Goal: Task Accomplishment & Management: Use online tool/utility

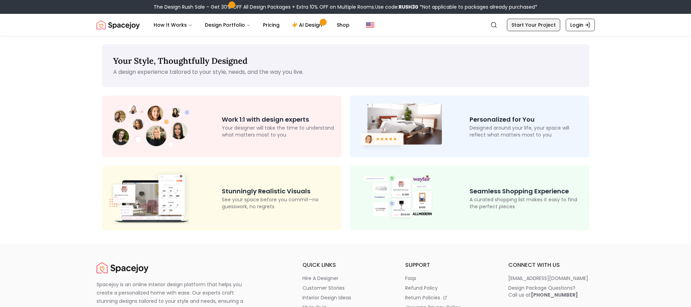
click at [536, 29] on link "Start Your Project" at bounding box center [533, 25] width 53 height 12
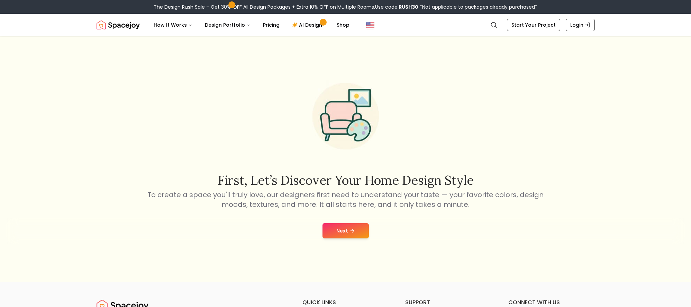
click at [348, 227] on button "Next" at bounding box center [346, 230] width 46 height 15
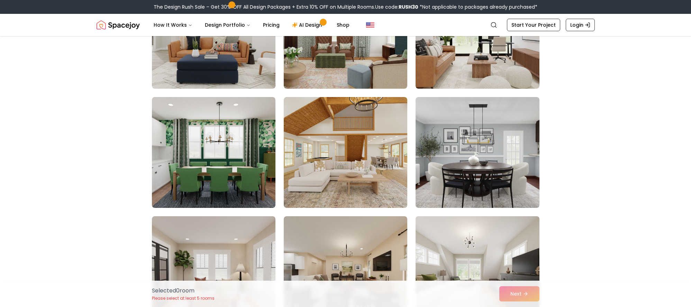
scroll to position [314, 0]
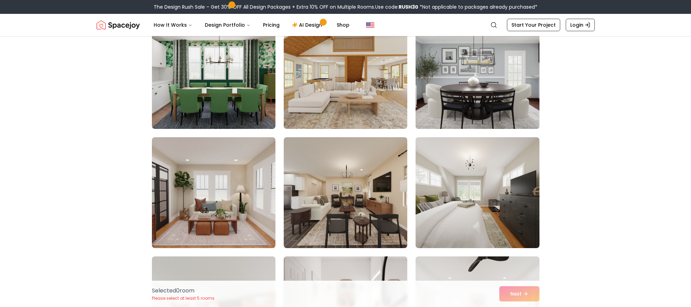
click at [492, 94] on img at bounding box center [478, 73] width 130 height 116
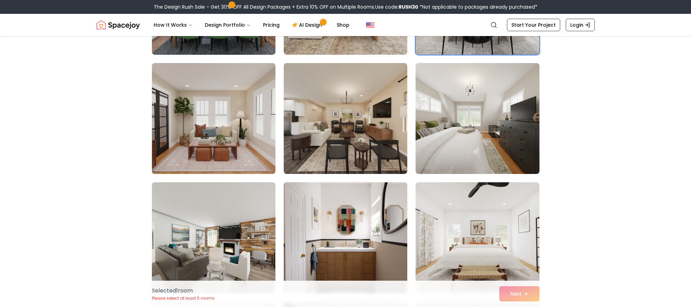
scroll to position [442, 0]
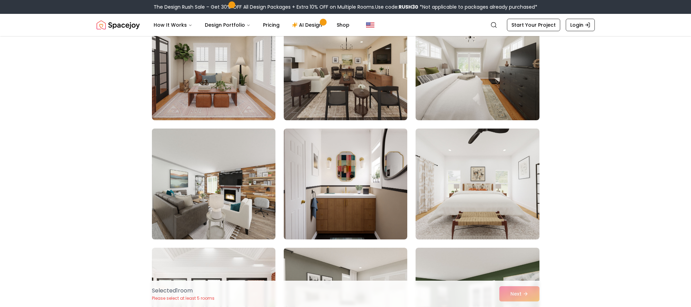
click at [233, 204] on img at bounding box center [214, 184] width 130 height 116
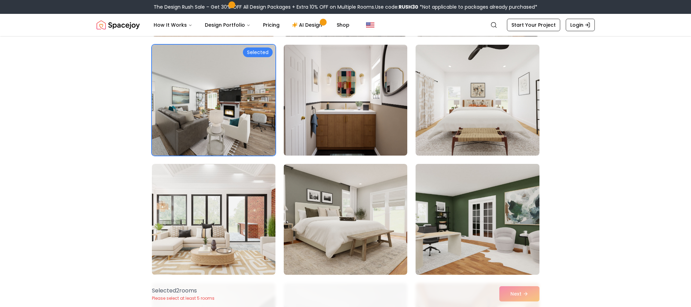
scroll to position [533, 0]
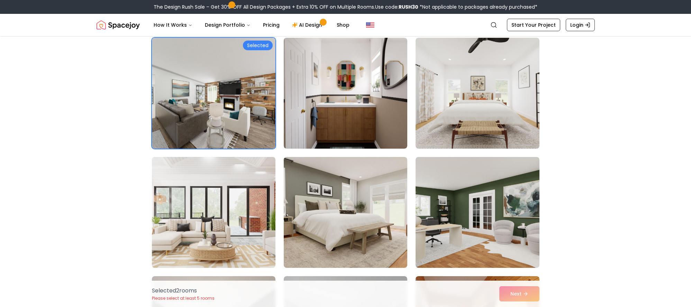
click at [219, 233] on img at bounding box center [214, 212] width 130 height 116
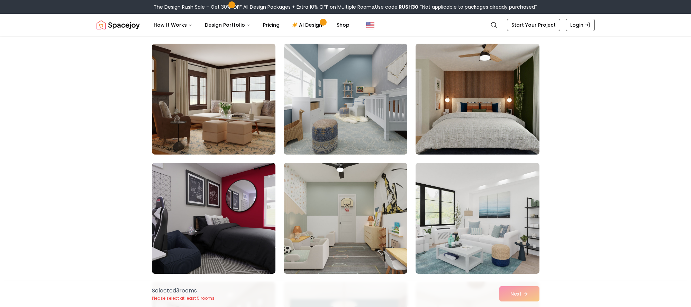
scroll to position [1341, 0]
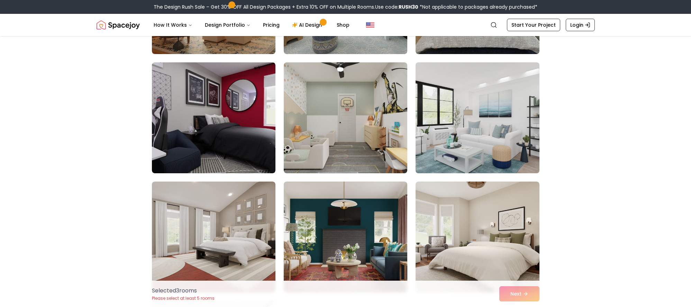
click at [488, 145] on img at bounding box center [478, 118] width 130 height 116
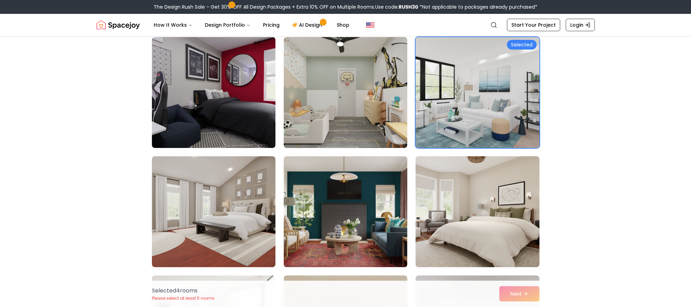
scroll to position [1378, 0]
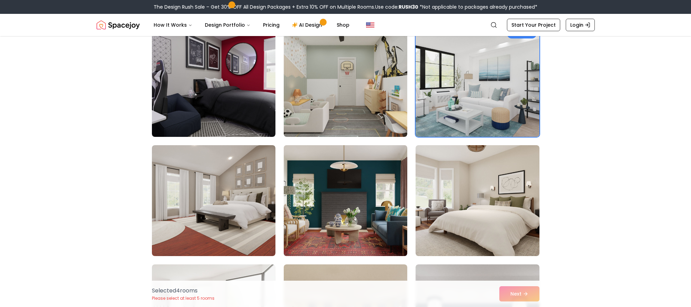
click at [352, 233] on img at bounding box center [346, 200] width 130 height 116
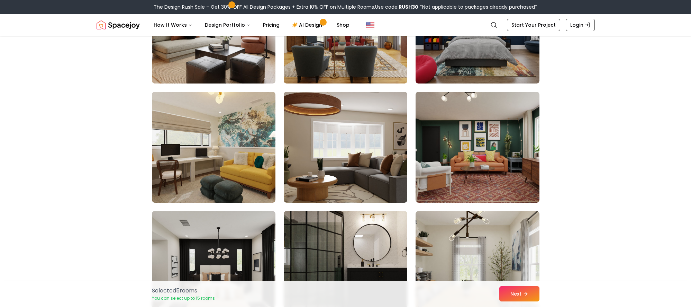
scroll to position [1760, 0]
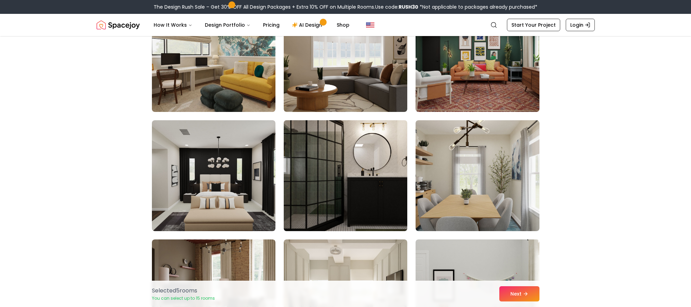
click at [317, 203] on img at bounding box center [346, 175] width 130 height 116
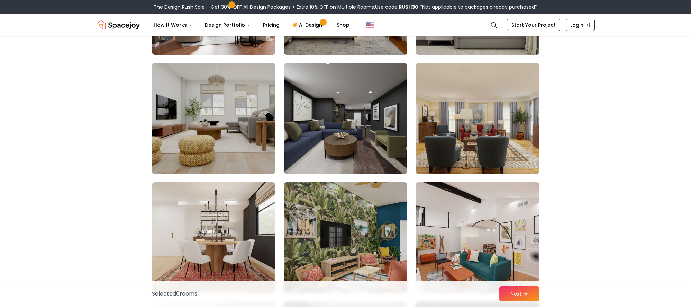
scroll to position [2173, 0]
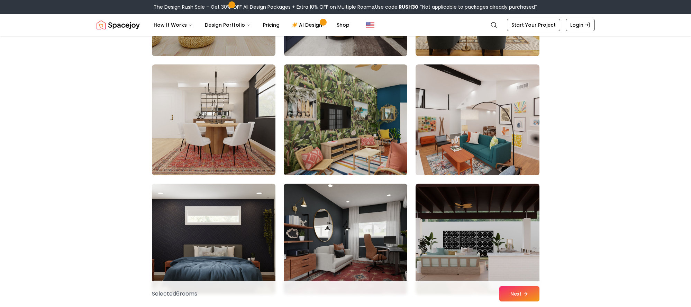
click at [228, 230] on img at bounding box center [214, 239] width 130 height 116
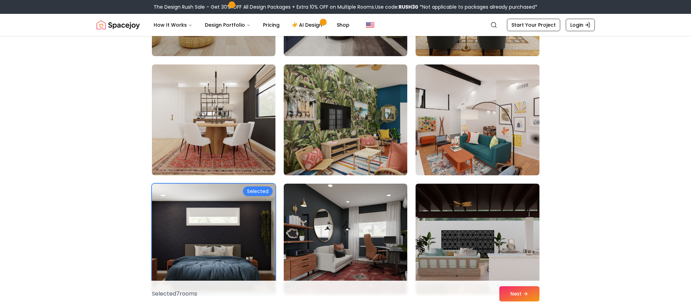
click at [461, 244] on img at bounding box center [478, 239] width 130 height 116
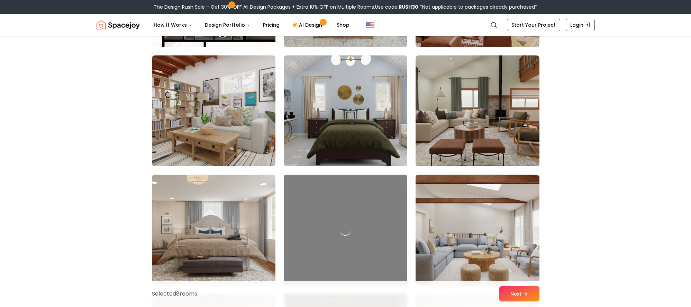
scroll to position [2540, 0]
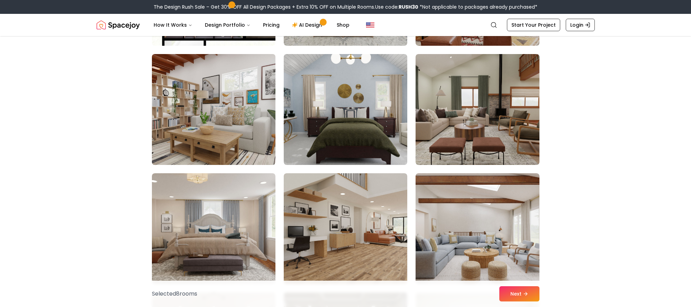
click at [194, 130] on img at bounding box center [214, 109] width 130 height 116
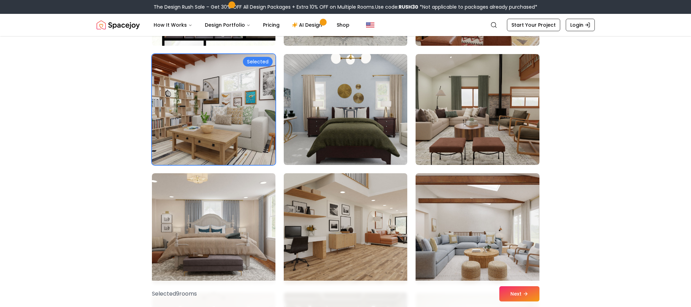
click at [318, 242] on img at bounding box center [346, 228] width 130 height 116
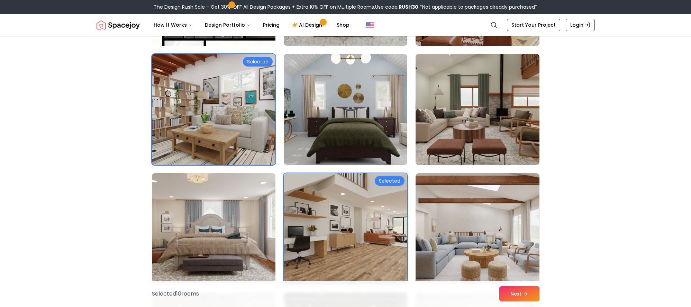
click at [469, 133] on img at bounding box center [478, 109] width 130 height 116
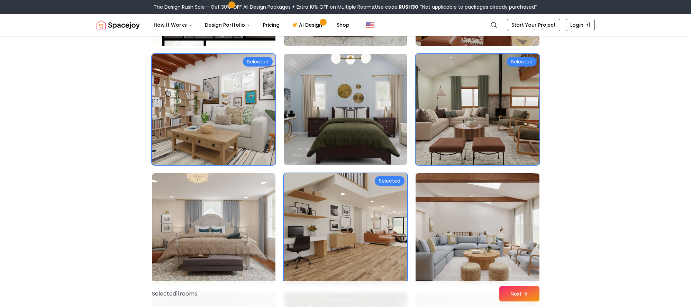
click at [473, 243] on img at bounding box center [478, 228] width 130 height 116
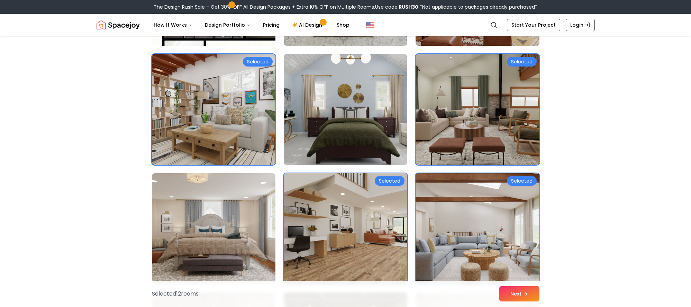
scroll to position [2739, 0]
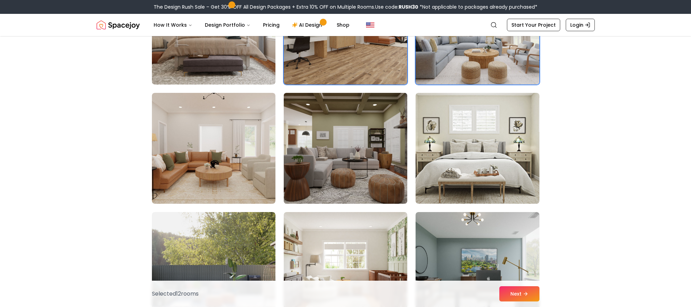
click at [318, 173] on img at bounding box center [346, 148] width 130 height 116
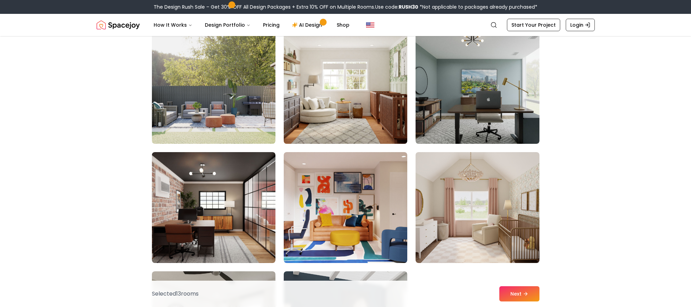
scroll to position [2985, 0]
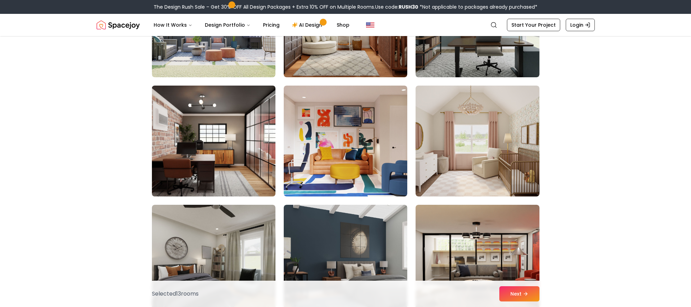
click at [187, 132] on img at bounding box center [214, 141] width 130 height 116
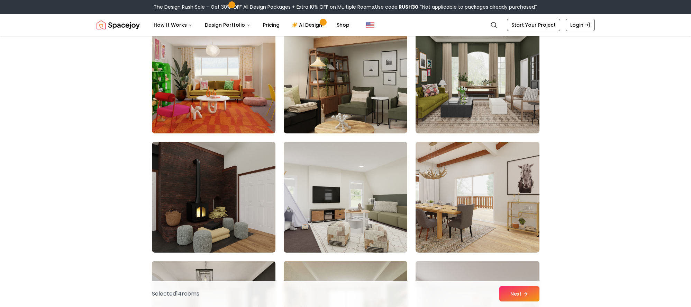
scroll to position [3317, 0]
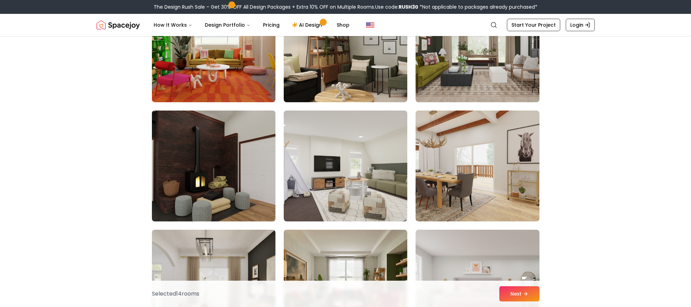
click at [207, 182] on img at bounding box center [214, 166] width 130 height 116
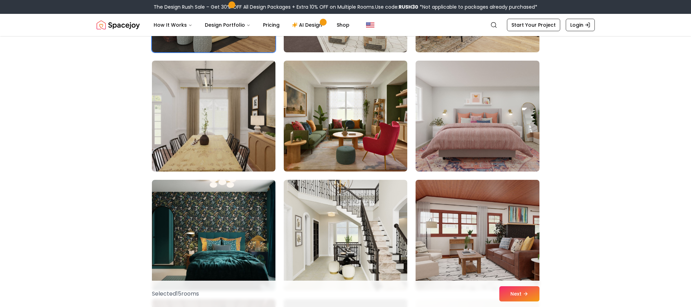
scroll to position [3506, 0]
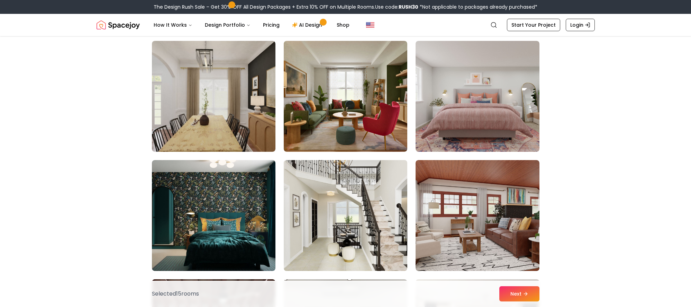
click at [343, 220] on img at bounding box center [346, 215] width 130 height 116
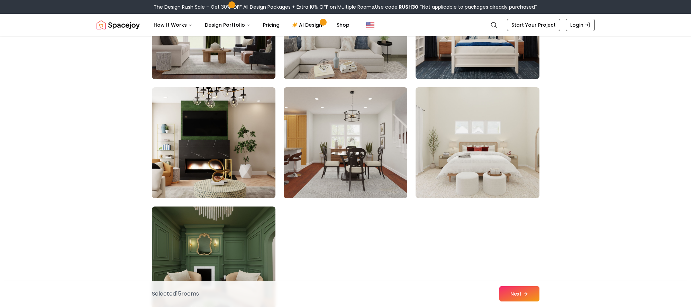
scroll to position [3818, 0]
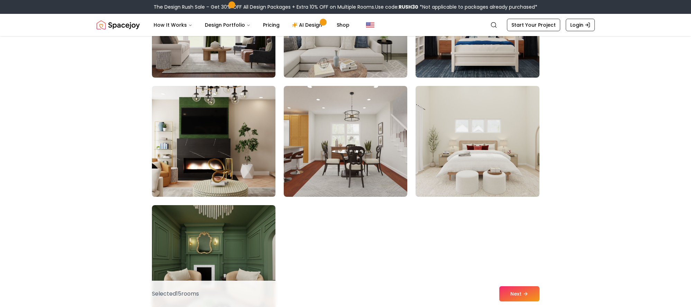
click at [229, 145] on img at bounding box center [214, 141] width 130 height 116
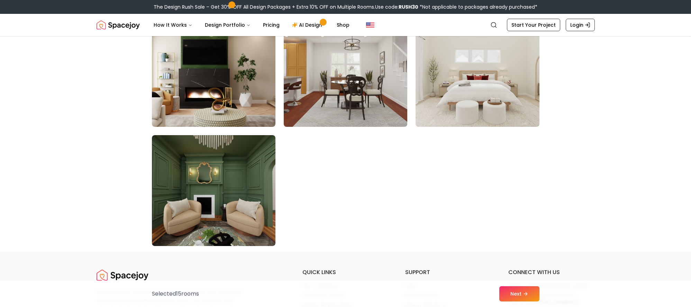
scroll to position [3934, 0]
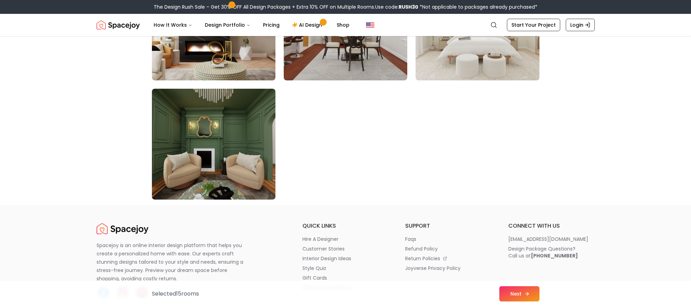
click at [515, 292] on button "Next" at bounding box center [519, 293] width 40 height 15
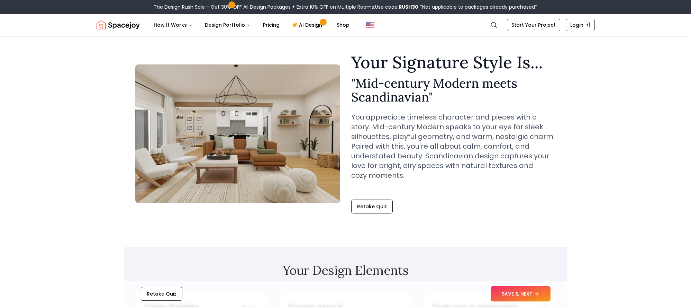
scroll to position [25, 0]
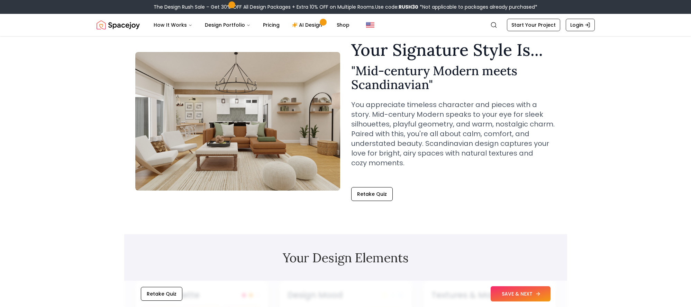
click at [516, 290] on button "SAVE & NEXT" at bounding box center [521, 293] width 60 height 15
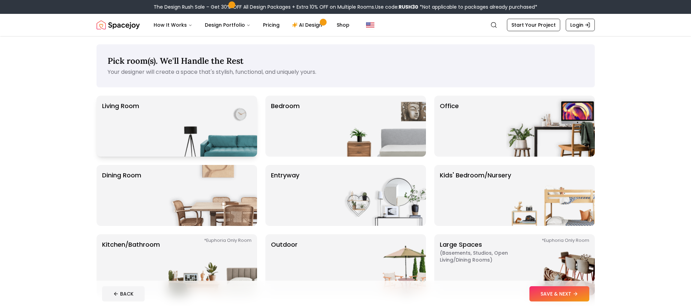
click at [212, 142] on img at bounding box center [213, 126] width 89 height 61
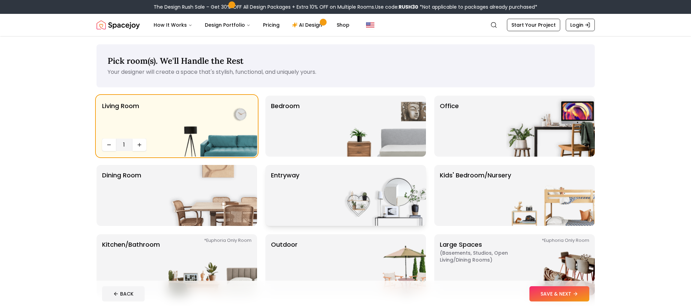
click at [328, 203] on div "entryway" at bounding box center [345, 195] width 161 height 61
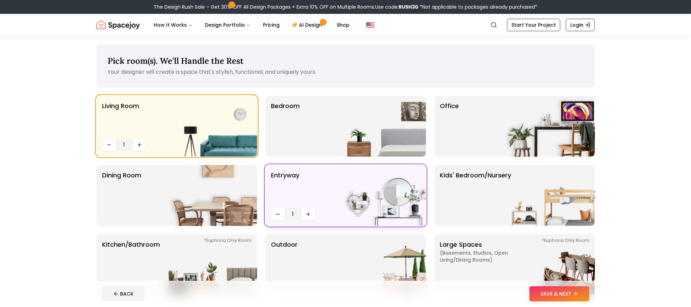
scroll to position [59, 0]
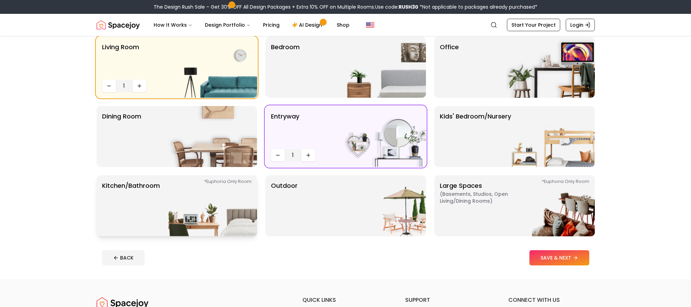
click at [221, 212] on img at bounding box center [213, 205] width 89 height 61
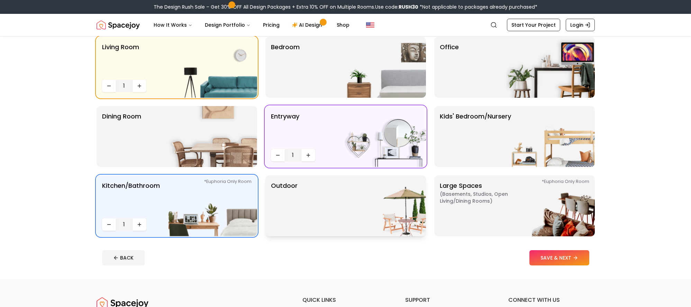
click at [353, 210] on img at bounding box center [381, 205] width 89 height 61
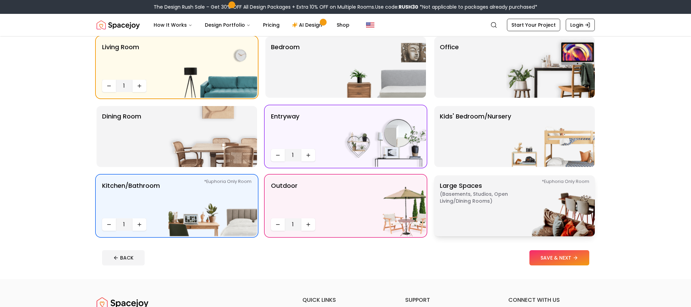
click at [522, 218] on img at bounding box center [550, 205] width 89 height 61
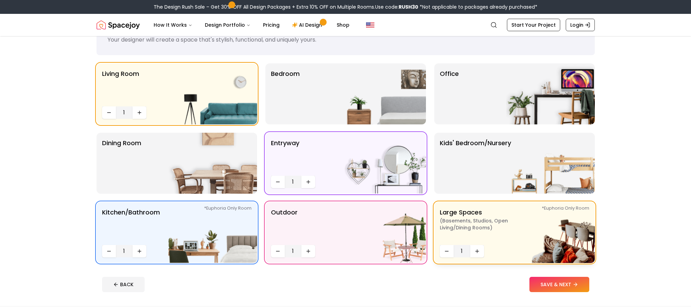
scroll to position [94, 0]
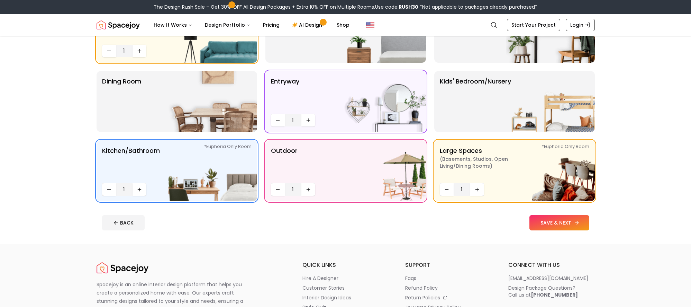
click at [571, 226] on button "SAVE & NEXT" at bounding box center [559, 222] width 60 height 15
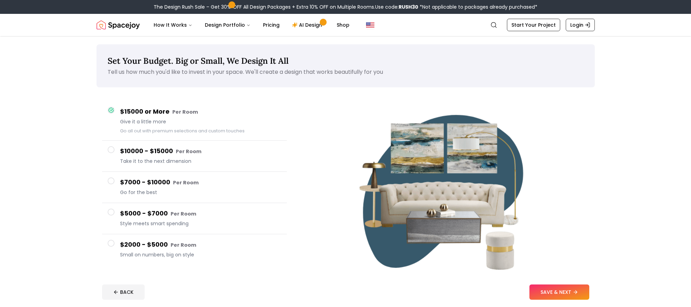
click at [111, 242] on span at bounding box center [111, 242] width 7 height 7
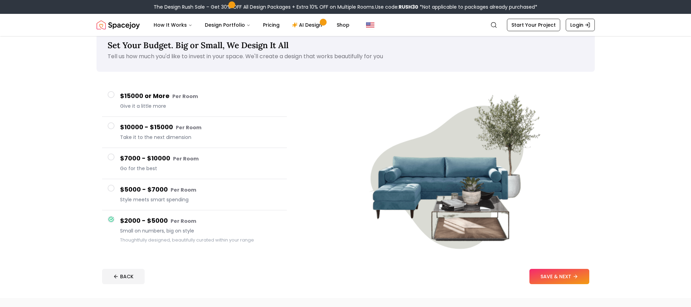
scroll to position [17, 0]
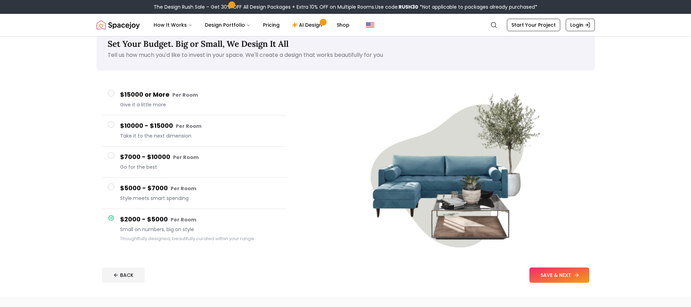
click at [554, 277] on button "SAVE & NEXT" at bounding box center [559, 274] width 60 height 15
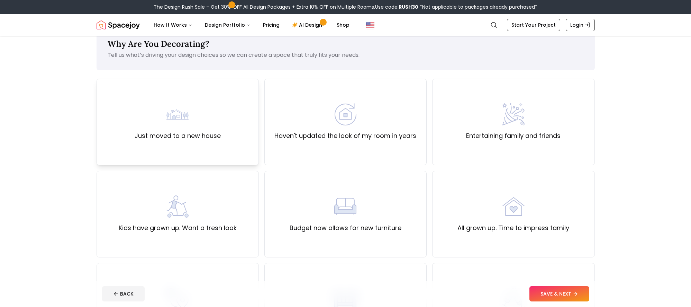
click at [167, 145] on div "Just moved to a new house" at bounding box center [178, 122] width 162 height 87
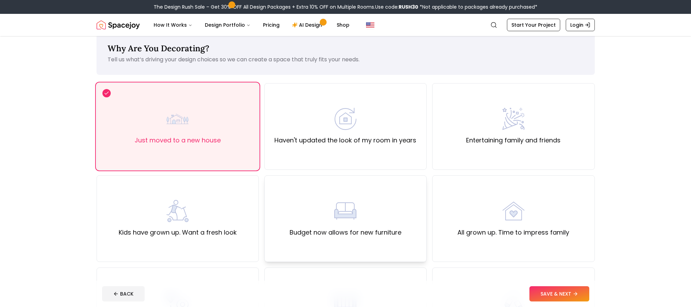
scroll to position [80, 0]
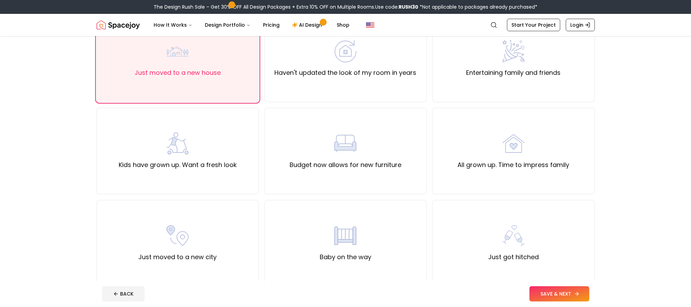
click at [550, 290] on button "SAVE & NEXT" at bounding box center [559, 293] width 60 height 15
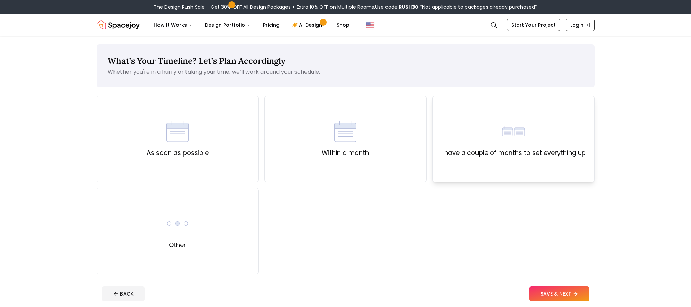
click at [549, 162] on div "I have a couple of months to set everything up" at bounding box center [513, 139] width 162 height 87
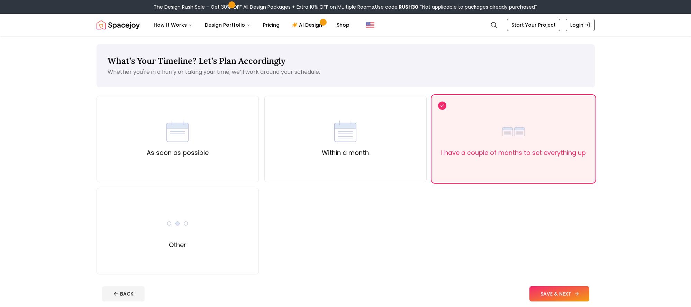
click at [552, 296] on button "SAVE & NEXT" at bounding box center [559, 293] width 60 height 15
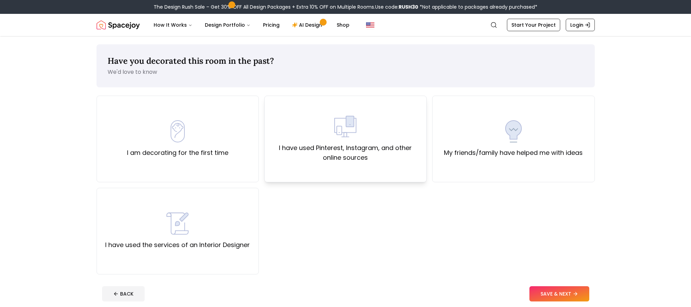
click at [346, 148] on label "I have used Pinterest, Instagram, and other online sources" at bounding box center [345, 152] width 151 height 19
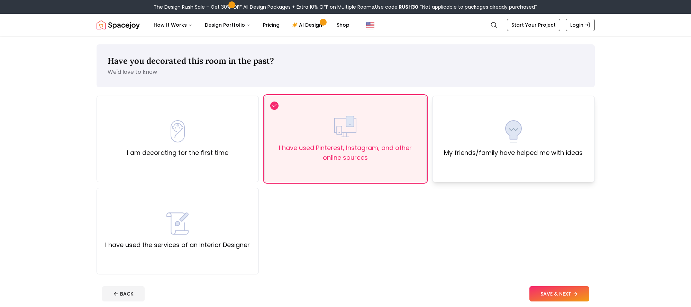
click at [475, 151] on label "My friends/family have helped me with ideas" at bounding box center [513, 153] width 139 height 10
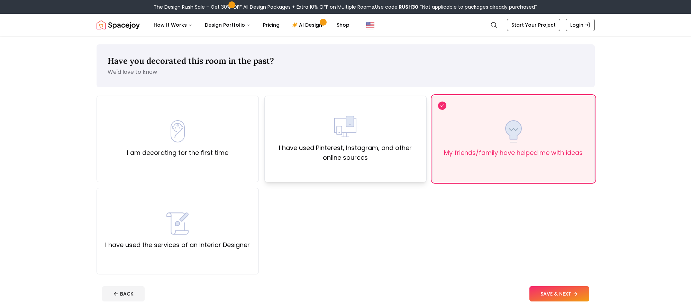
click at [398, 170] on div "I have used Pinterest, Instagram, and other online sources" at bounding box center [345, 139] width 162 height 87
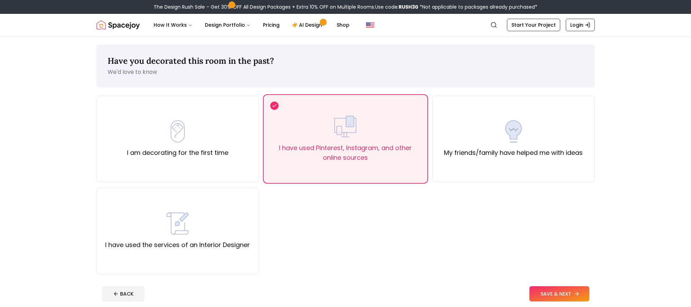
click at [565, 296] on button "SAVE & NEXT" at bounding box center [559, 293] width 60 height 15
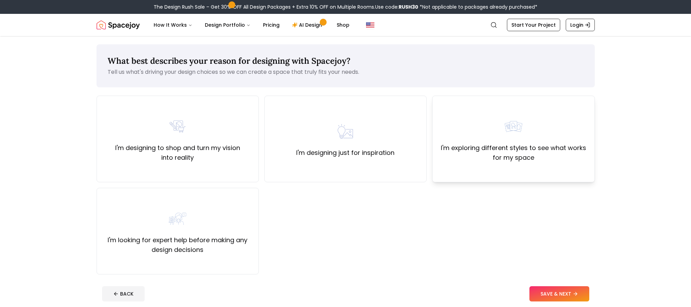
click at [522, 141] on div "I'm exploring different styles to see what works for my space" at bounding box center [513, 138] width 151 height 47
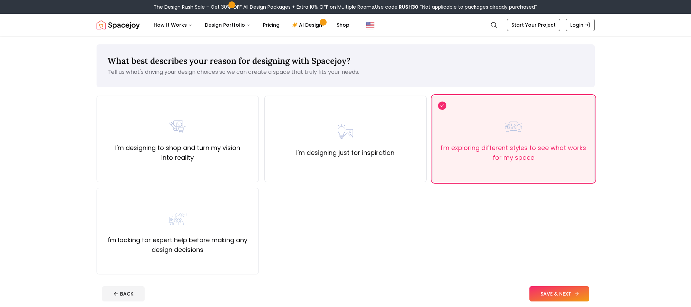
click at [561, 297] on button "SAVE & NEXT" at bounding box center [559, 293] width 60 height 15
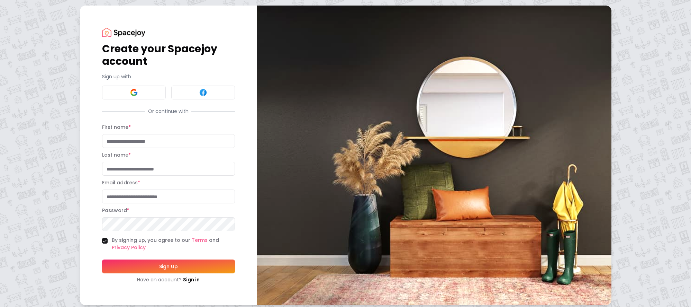
click at [226, 141] on input "First name *" at bounding box center [168, 141] width 133 height 14
type input "********"
type input "******"
type input "**********"
click at [171, 265] on button "Sign Up" at bounding box center [168, 266] width 133 height 14
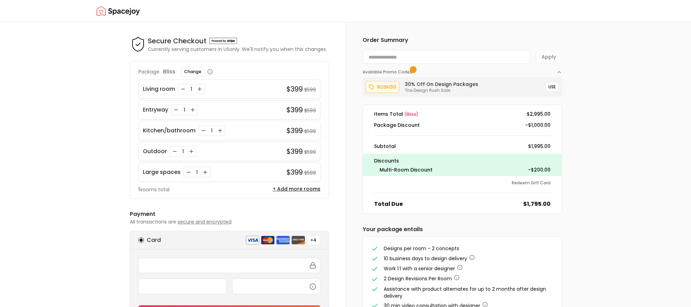
click at [114, 13] on img "Spacejoy" at bounding box center [118, 11] width 43 height 14
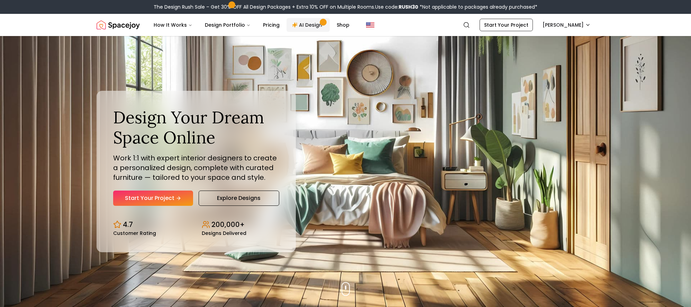
click at [297, 23] on link "AI Design" at bounding box center [308, 25] width 43 height 14
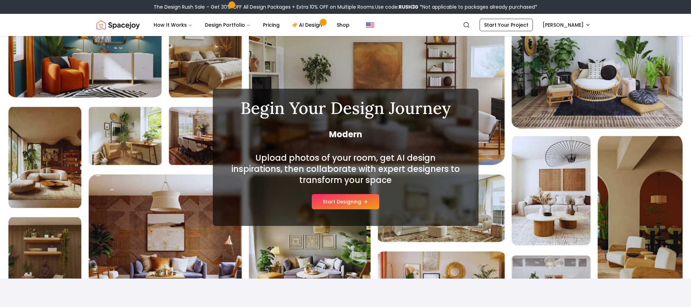
drag, startPoint x: 342, startPoint y: 201, endPoint x: 346, endPoint y: 199, distance: 4.4
click at [343, 201] on button "Start Designing" at bounding box center [345, 201] width 67 height 15
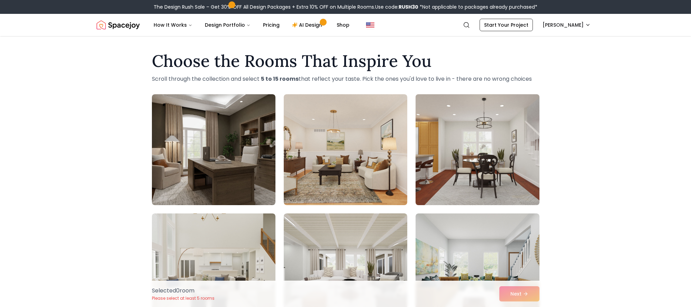
scroll to position [80, 0]
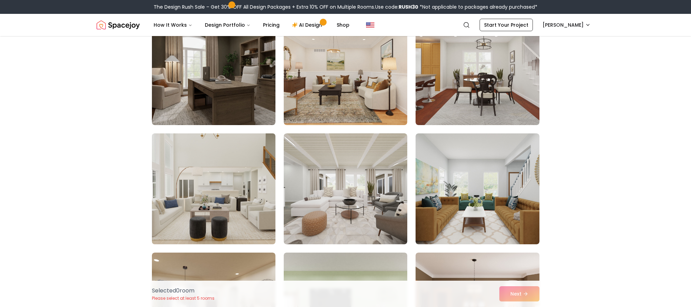
click at [209, 184] on img at bounding box center [214, 188] width 130 height 116
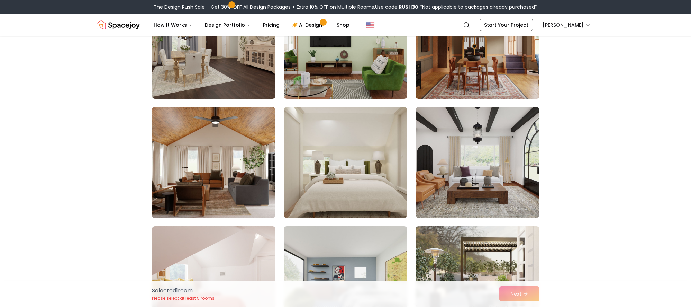
scroll to position [346, 0]
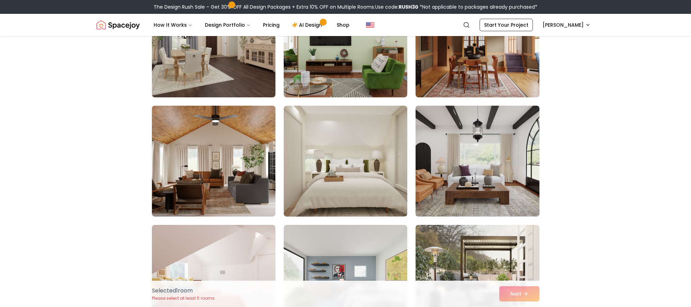
click at [478, 192] on img at bounding box center [478, 161] width 130 height 116
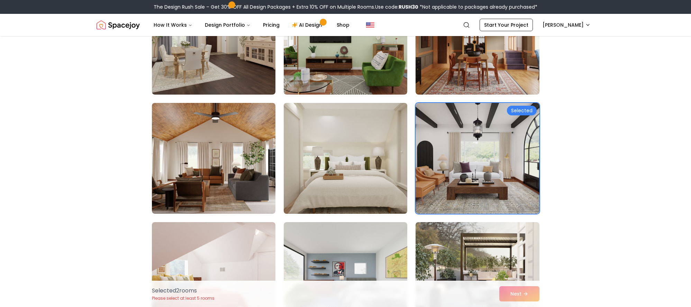
scroll to position [374, 0]
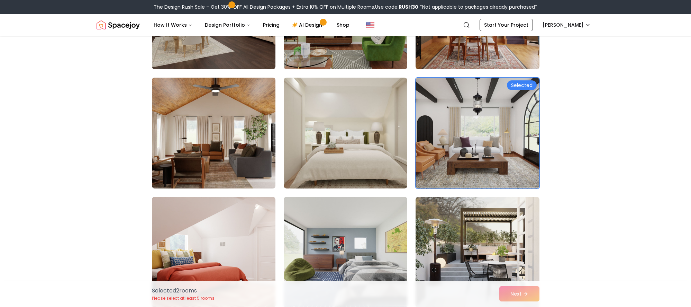
click at [224, 139] on img at bounding box center [214, 133] width 130 height 116
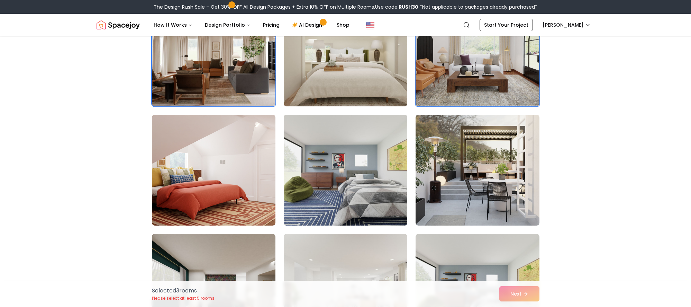
scroll to position [538, 0]
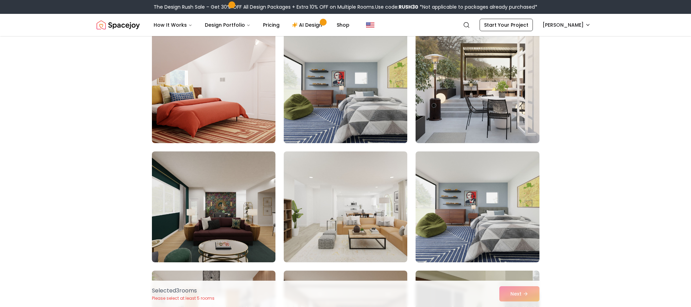
click at [359, 119] on img at bounding box center [346, 87] width 130 height 116
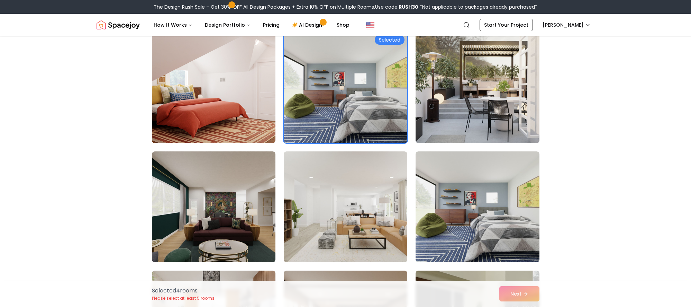
click at [481, 123] on img at bounding box center [478, 87] width 130 height 116
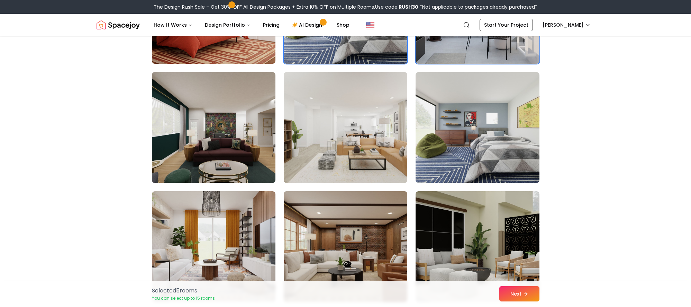
scroll to position [708, 0]
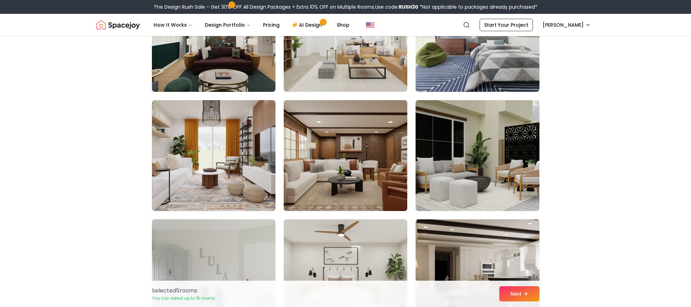
click at [374, 185] on img at bounding box center [346, 155] width 130 height 116
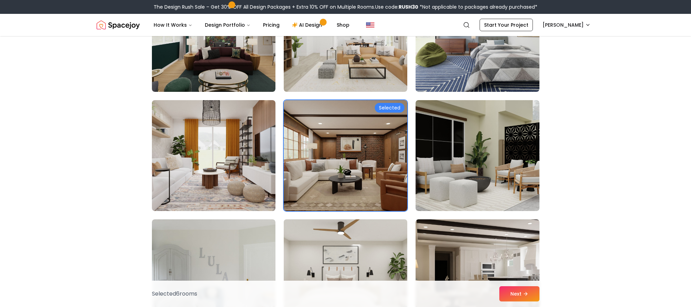
scroll to position [797, 0]
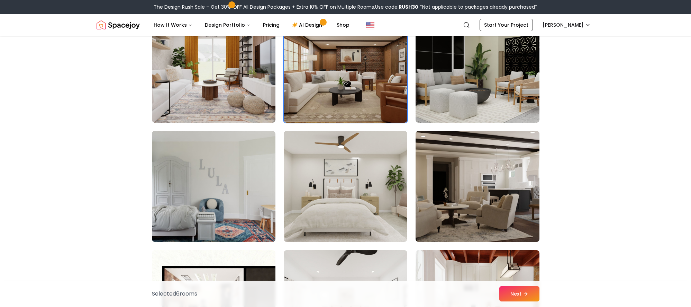
click at [482, 205] on img at bounding box center [478, 186] width 130 height 116
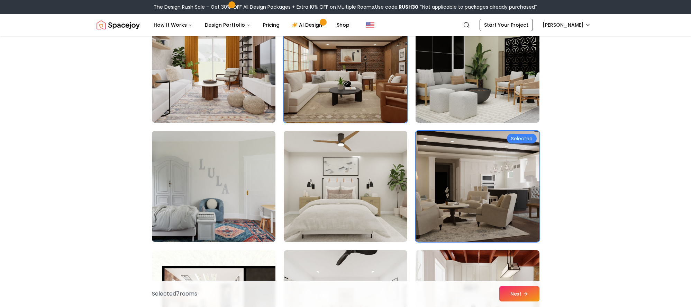
drag, startPoint x: 333, startPoint y: 212, endPoint x: 325, endPoint y: 210, distance: 8.4
click at [333, 212] on img at bounding box center [346, 186] width 130 height 116
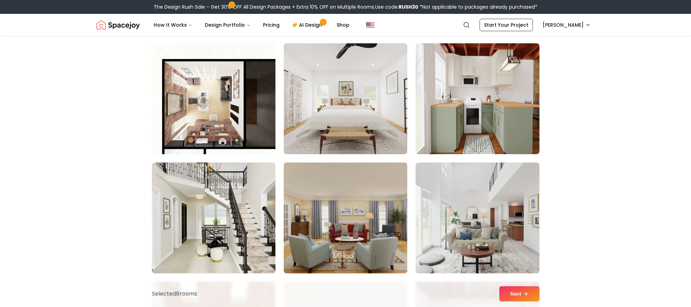
scroll to position [1014, 0]
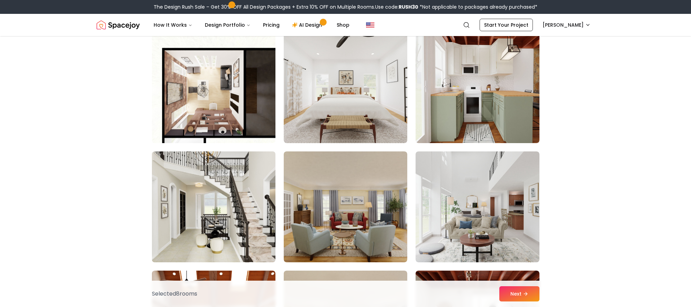
click at [235, 219] on img at bounding box center [214, 206] width 130 height 116
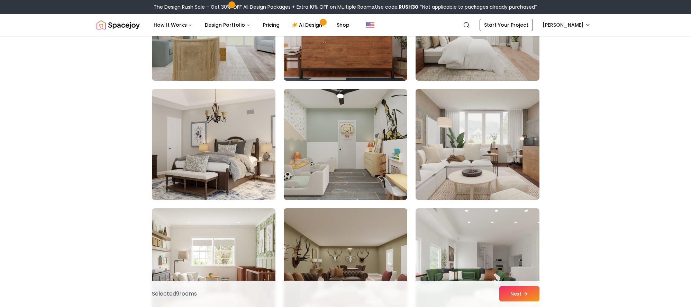
scroll to position [1662, 0]
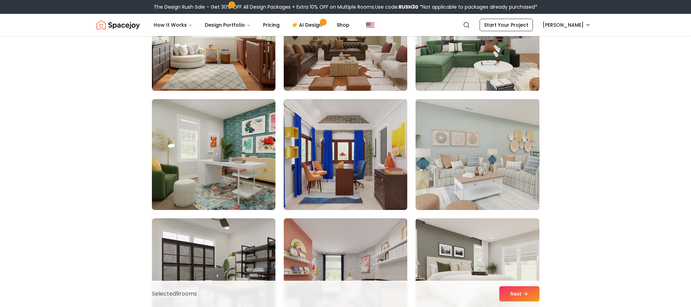
click at [361, 171] on img at bounding box center [346, 154] width 130 height 116
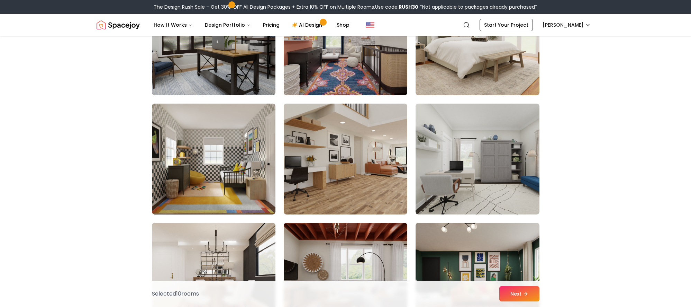
scroll to position [1906, 0]
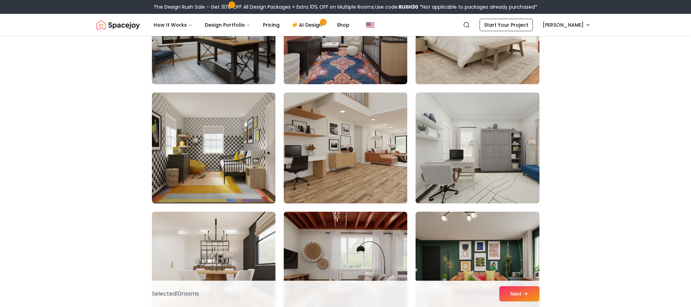
click at [364, 169] on img at bounding box center [346, 148] width 130 height 116
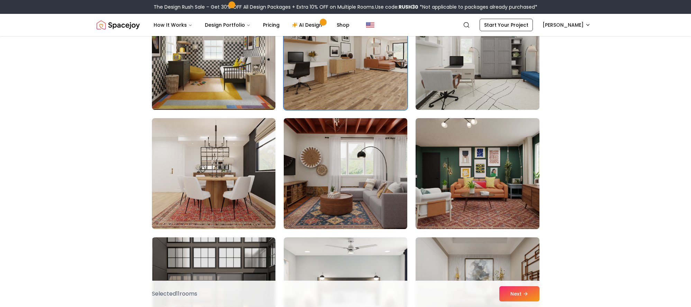
scroll to position [2062, 0]
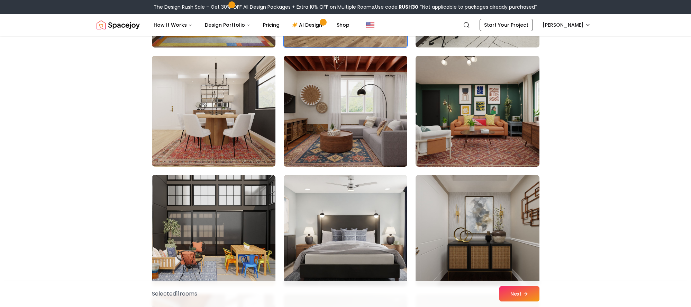
click at [371, 119] on img at bounding box center [346, 111] width 130 height 116
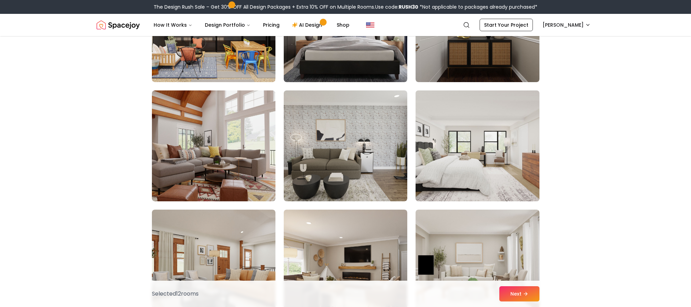
scroll to position [2340, 0]
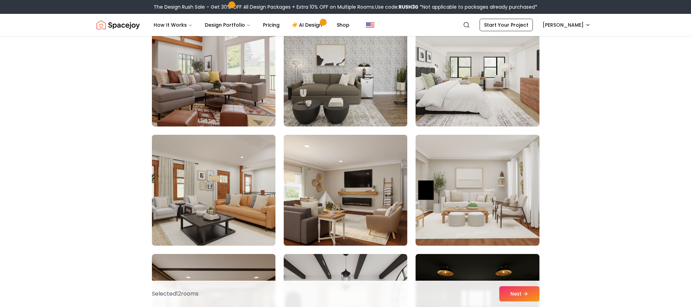
click at [356, 190] on img at bounding box center [346, 190] width 130 height 116
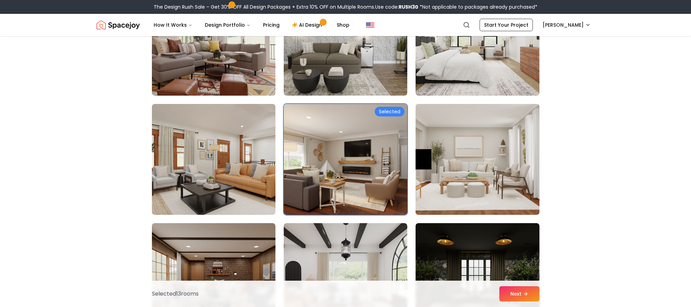
scroll to position [2513, 0]
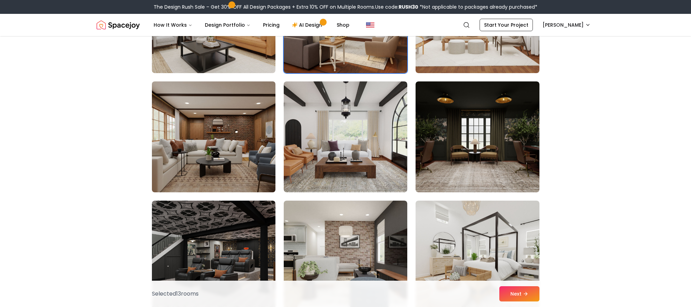
click at [237, 143] on img at bounding box center [214, 137] width 130 height 116
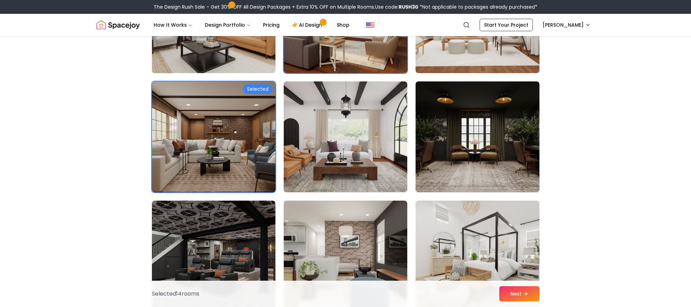
click at [322, 161] on img at bounding box center [346, 137] width 130 height 116
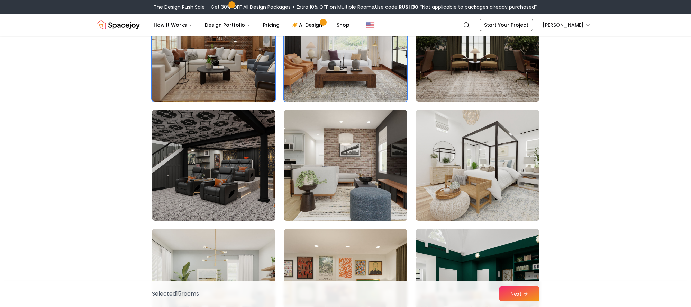
scroll to position [2618, 0]
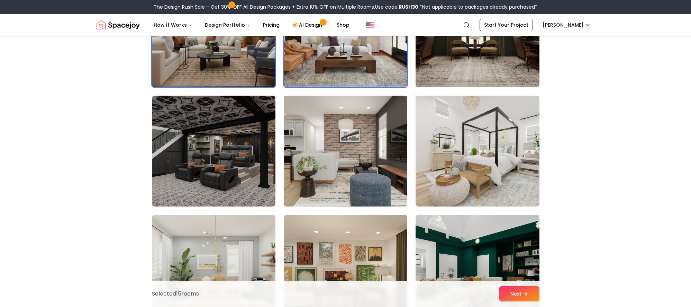
click at [339, 182] on img at bounding box center [346, 151] width 130 height 116
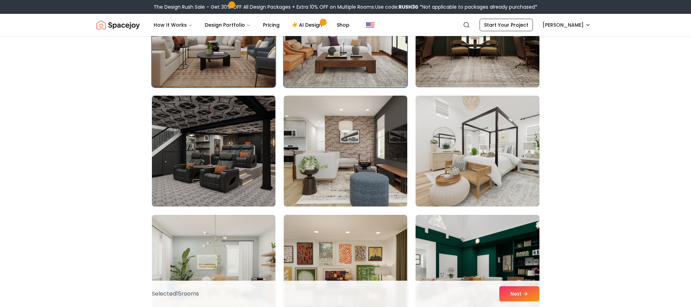
scroll to position [2619, 0]
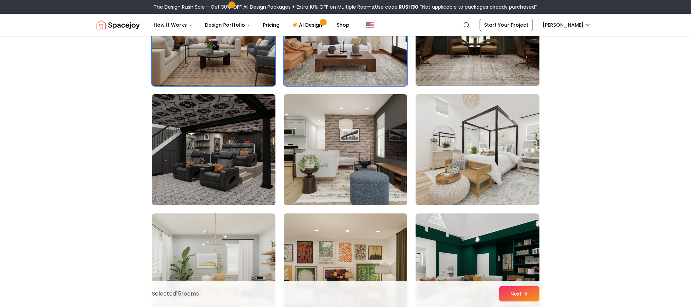
click at [217, 158] on img at bounding box center [214, 149] width 130 height 116
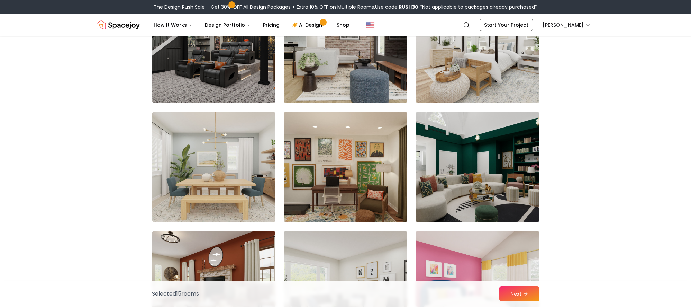
scroll to position [2800, 0]
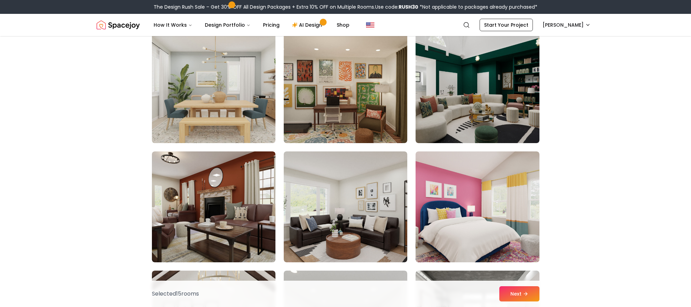
click at [254, 120] on img at bounding box center [214, 87] width 130 height 116
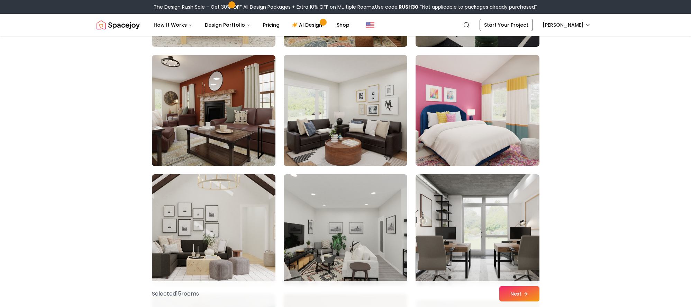
scroll to position [2976, 0]
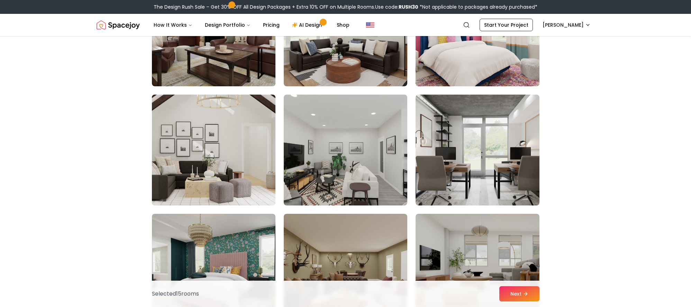
click at [225, 142] on img at bounding box center [214, 150] width 130 height 116
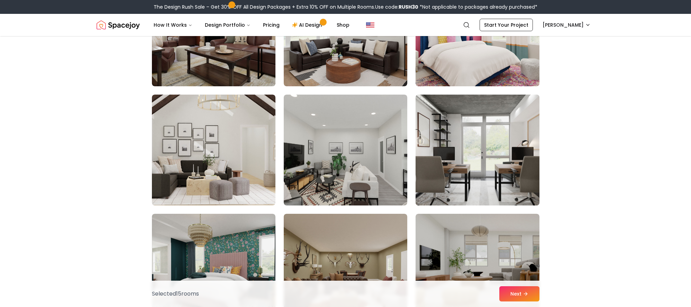
click at [477, 192] on img at bounding box center [478, 150] width 130 height 116
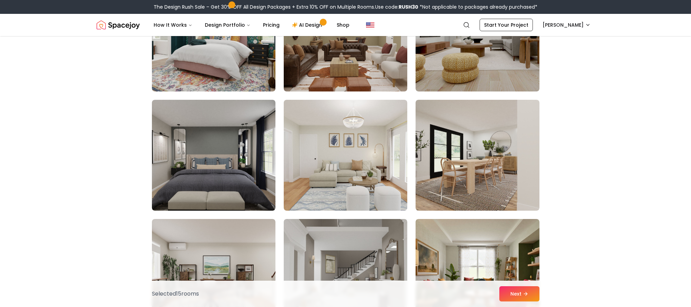
scroll to position [3210, 0]
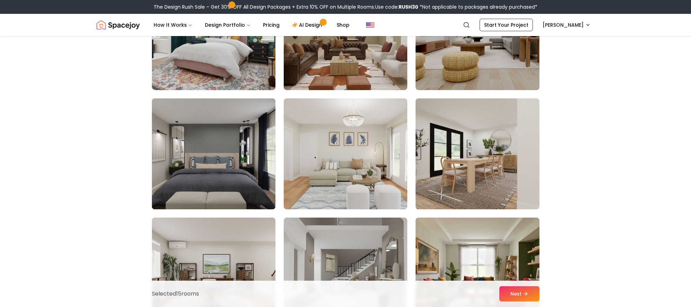
click at [263, 184] on img at bounding box center [214, 154] width 130 height 116
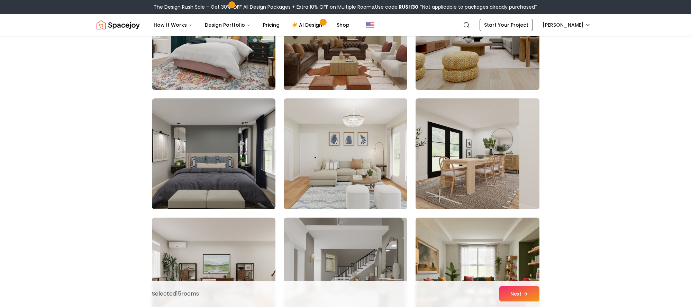
click at [472, 181] on img at bounding box center [478, 154] width 130 height 116
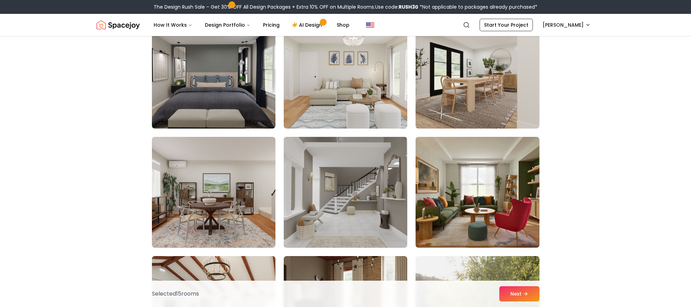
click at [376, 187] on img at bounding box center [346, 192] width 130 height 116
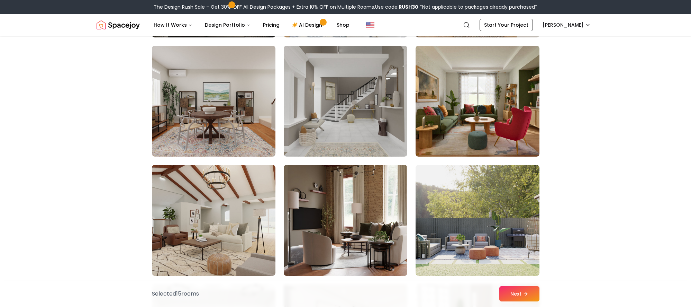
scroll to position [3392, 0]
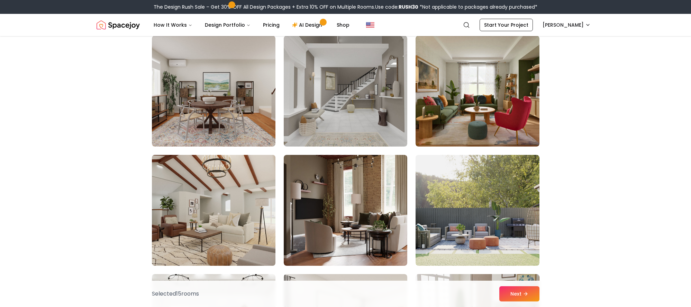
click at [245, 201] on img at bounding box center [214, 210] width 130 height 116
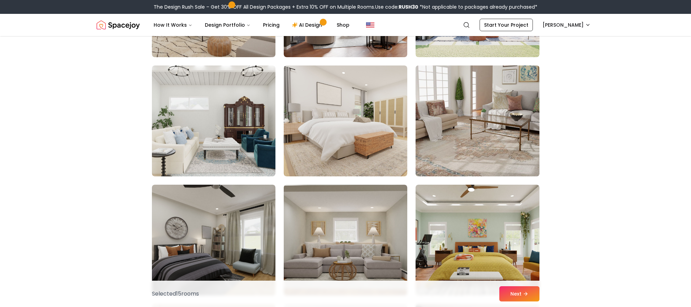
scroll to position [3578, 0]
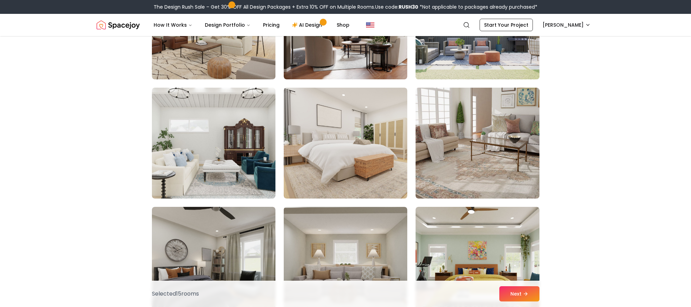
click at [463, 58] on img at bounding box center [478, 24] width 130 height 116
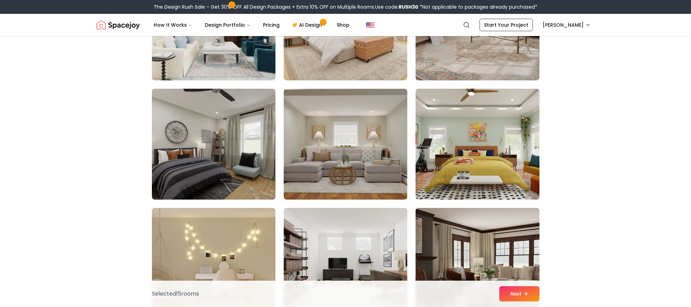
scroll to position [3763, 0]
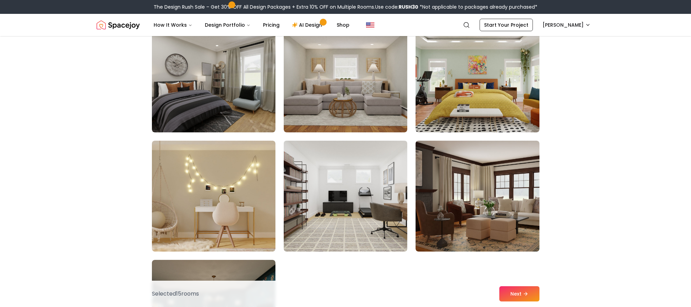
click at [322, 229] on img at bounding box center [346, 196] width 130 height 116
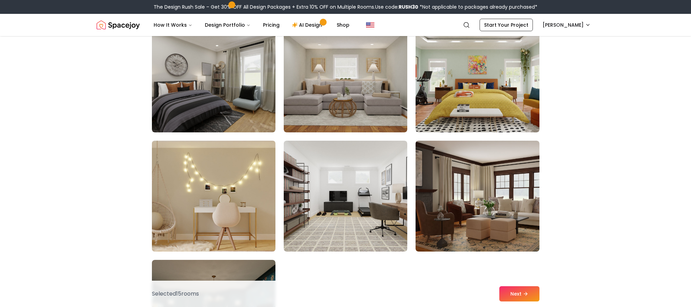
scroll to position [3977, 0]
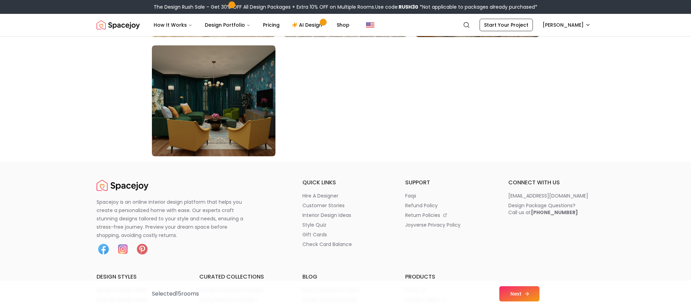
click at [517, 293] on button "Next" at bounding box center [519, 293] width 40 height 15
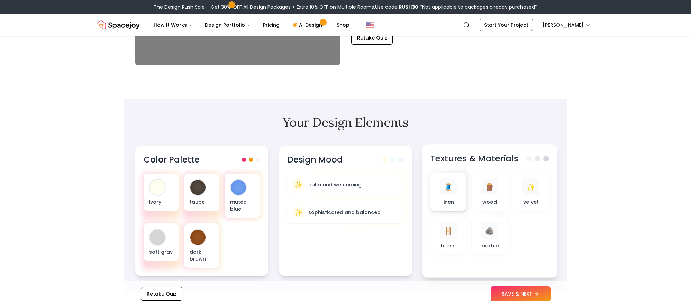
scroll to position [141, 0]
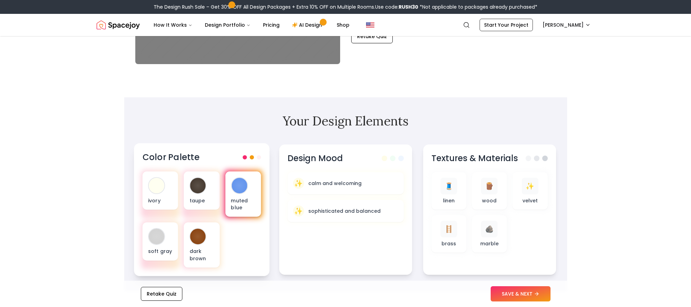
click at [245, 192] on div "muted blue" at bounding box center [243, 193] width 36 height 45
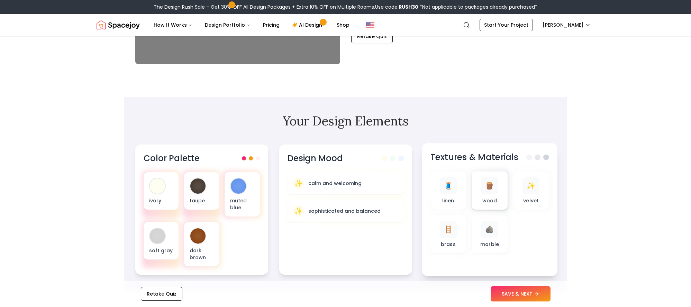
click at [481, 189] on div "🪵" at bounding box center [489, 185] width 17 height 17
click at [447, 186] on span "🧵" at bounding box center [448, 185] width 9 height 10
click at [489, 238] on div "🪨 marble" at bounding box center [489, 234] width 25 height 27
click at [319, 185] on p "calm and welcoming" at bounding box center [334, 182] width 54 height 7
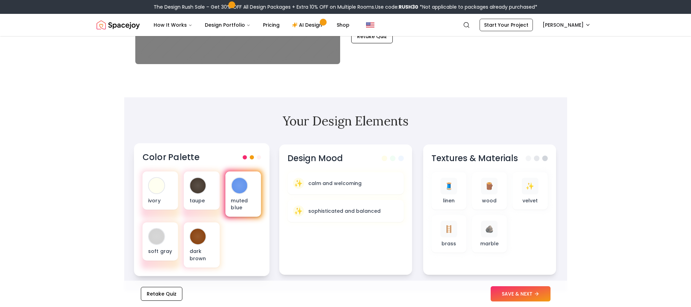
click at [240, 204] on p "muted blue" at bounding box center [243, 204] width 25 height 14
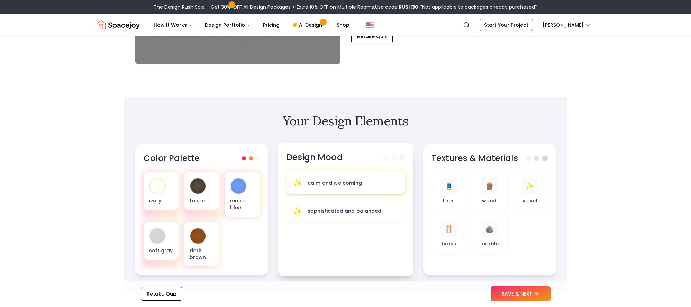
click at [349, 183] on p "calm and welcoming" at bounding box center [334, 182] width 54 height 7
click at [527, 291] on button "SAVE & NEXT" at bounding box center [521, 293] width 60 height 15
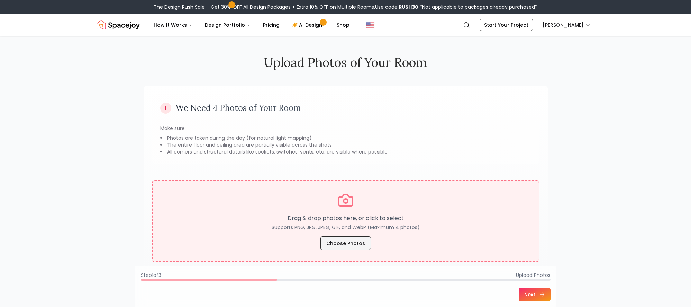
click at [349, 246] on button "Choose Photos" at bounding box center [345, 243] width 51 height 14
